Goal: Navigation & Orientation: Find specific page/section

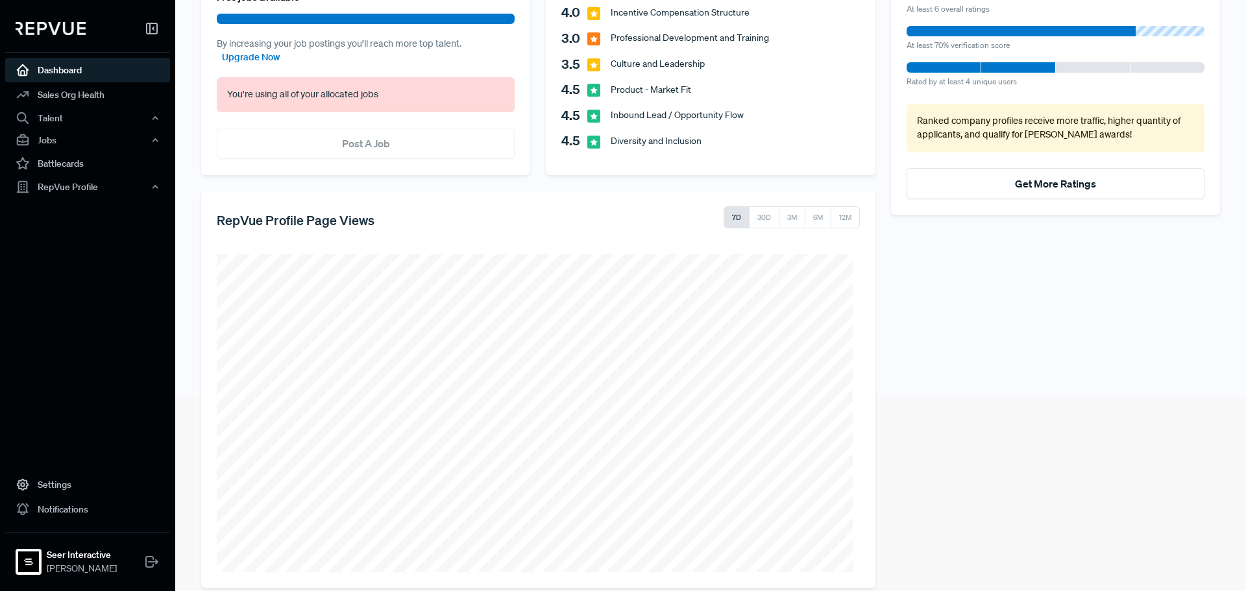
scroll to position [212, 0]
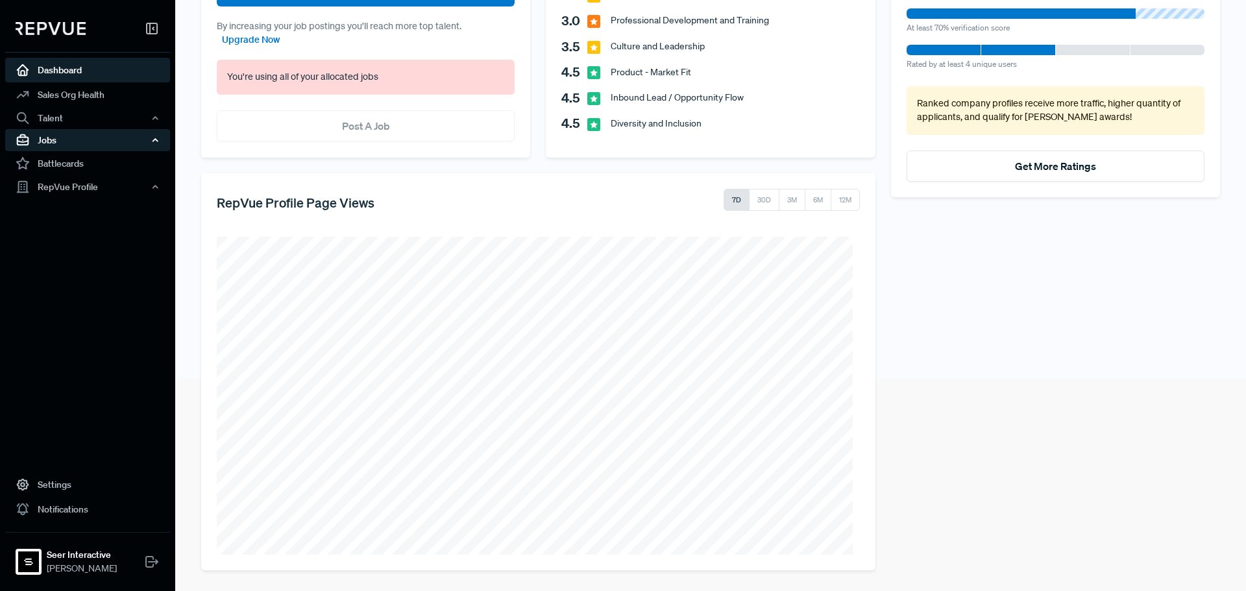
click at [59, 143] on div "Jobs" at bounding box center [87, 140] width 165 height 22
click at [53, 161] on link "Job Listings" at bounding box center [105, 164] width 165 height 21
